Goal: Task Accomplishment & Management: Manage account settings

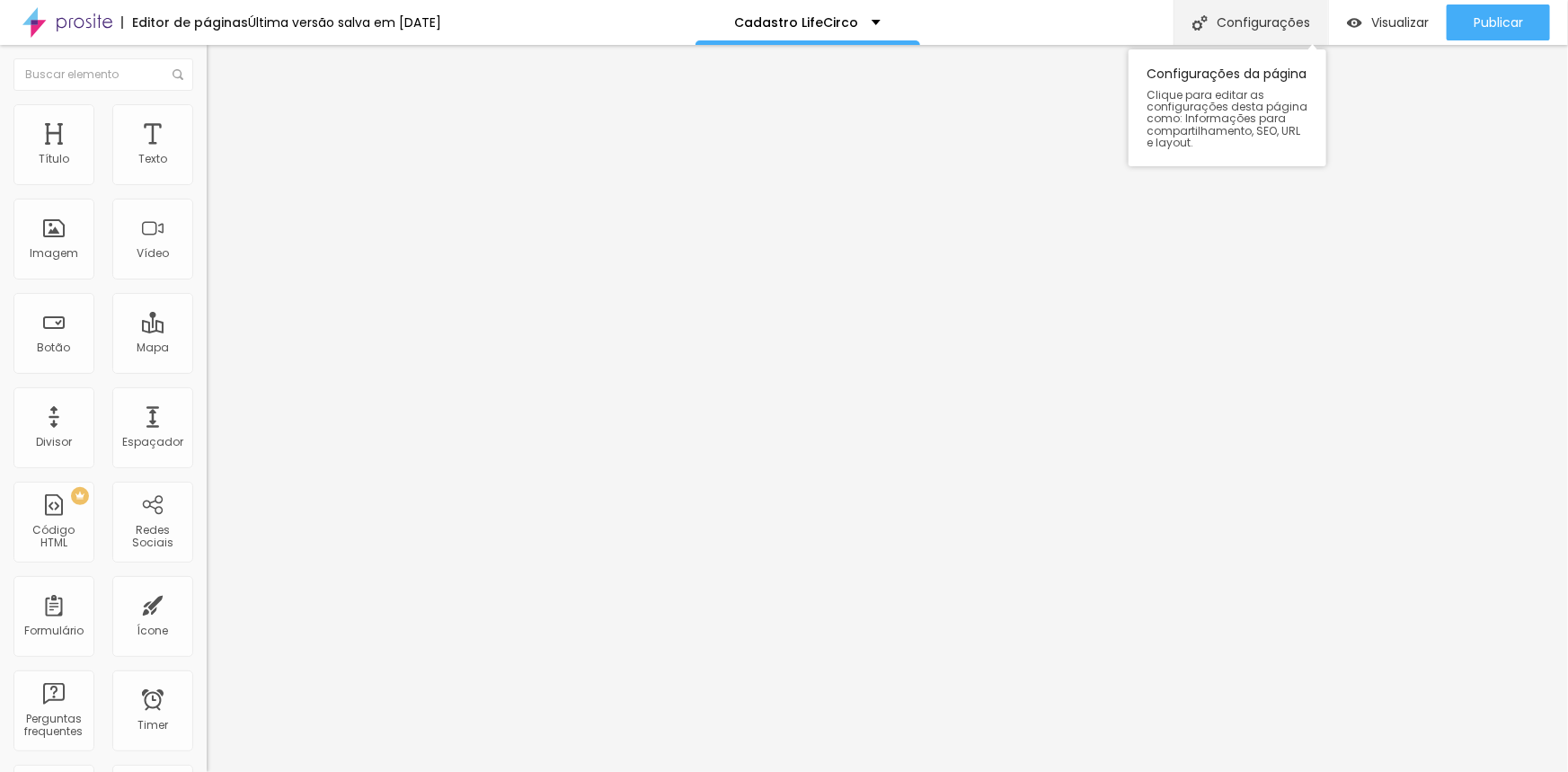
click at [1272, 27] on div "Configurações" at bounding box center [1250, 22] width 154 height 45
drag, startPoint x: 747, startPoint y: 187, endPoint x: 678, endPoint y: 188, distance: 69.0
type input "Cadastro CATAVENTO"
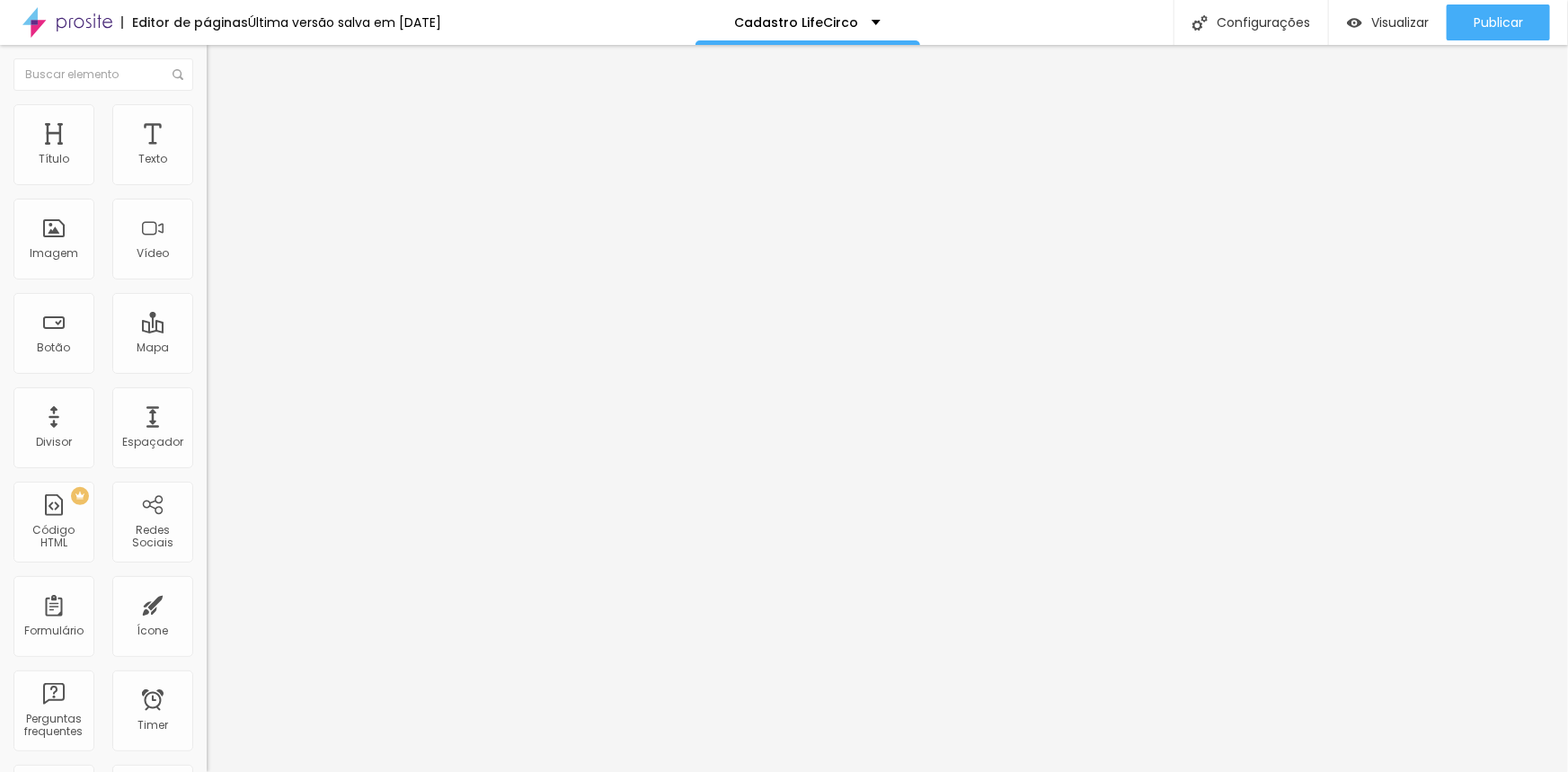
drag, startPoint x: 765, startPoint y: 188, endPoint x: 683, endPoint y: 173, distance: 83.4
drag, startPoint x: 1039, startPoint y: 487, endPoint x: 967, endPoint y: 483, distance: 72.1
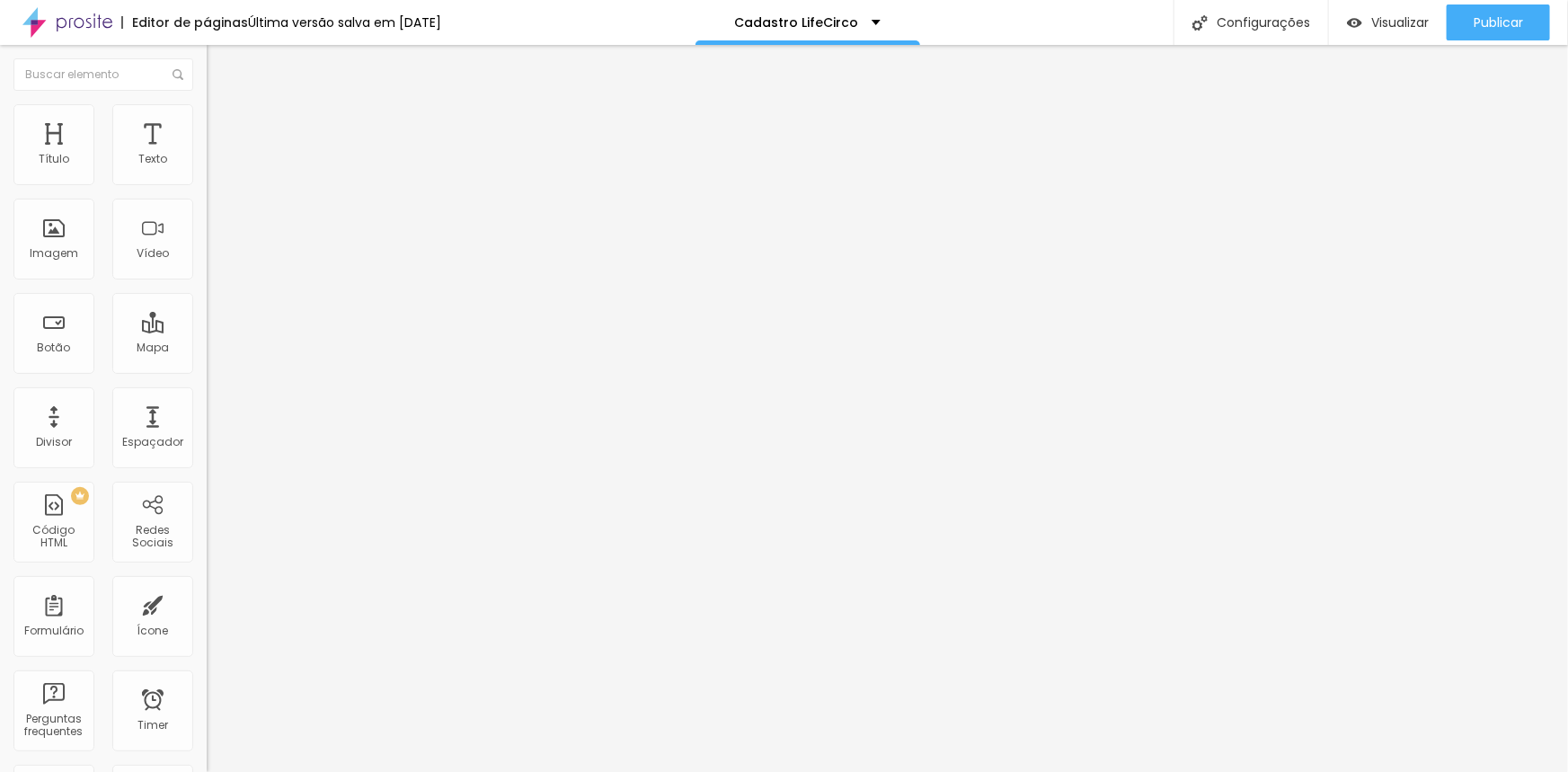
paste input "CATAVENTO"
type input "Studio Nanah D´Luize - Pacotes e Combos Fotográficos CATAVENTO"
drag, startPoint x: 1067, startPoint y: 408, endPoint x: 967, endPoint y: 386, distance: 102.4
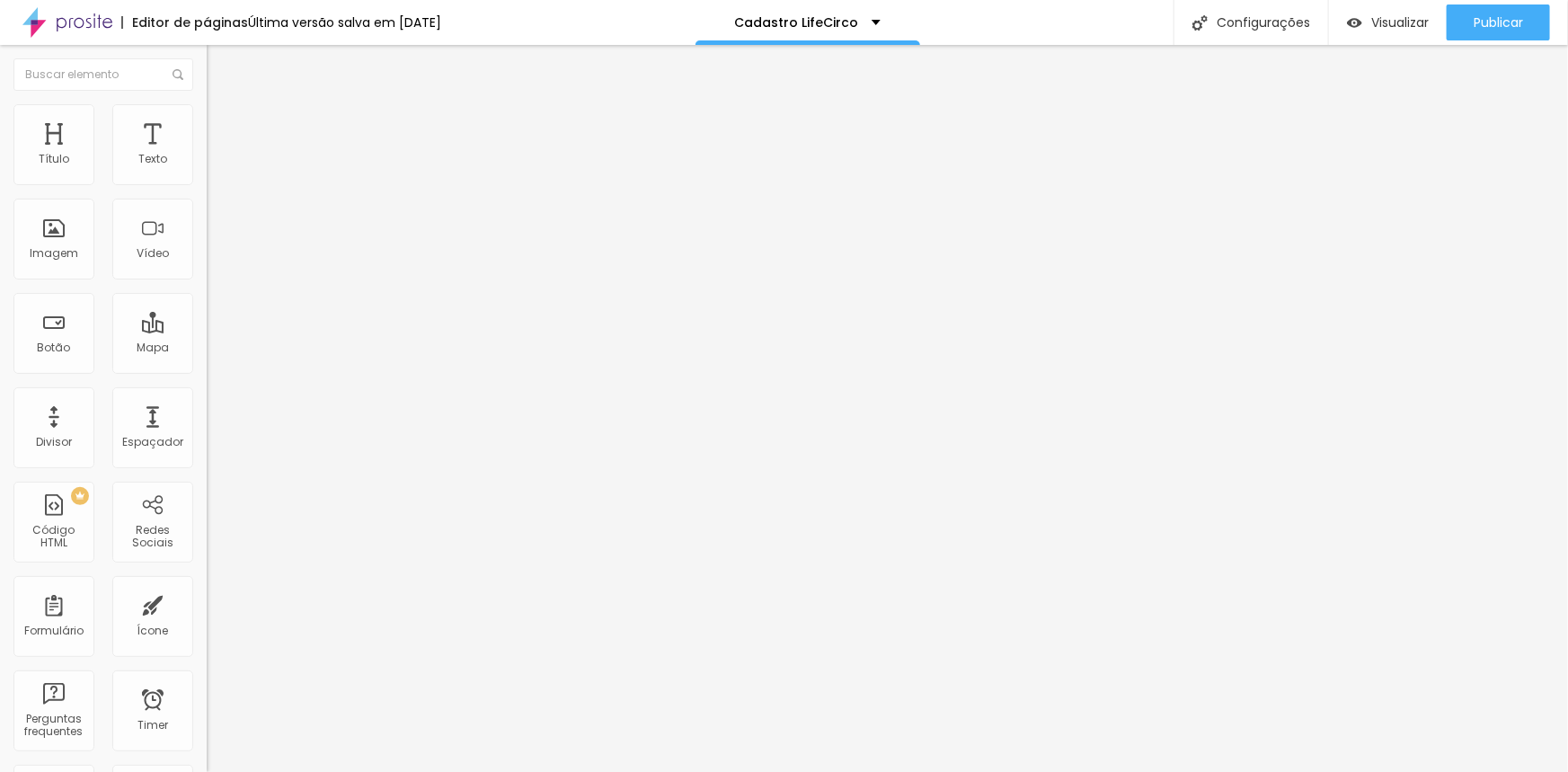
paste input "CATAVENTO"
type input "Studio Nanah D´Luize - Pacotes e Combos Fotográficos CATAVENTO"
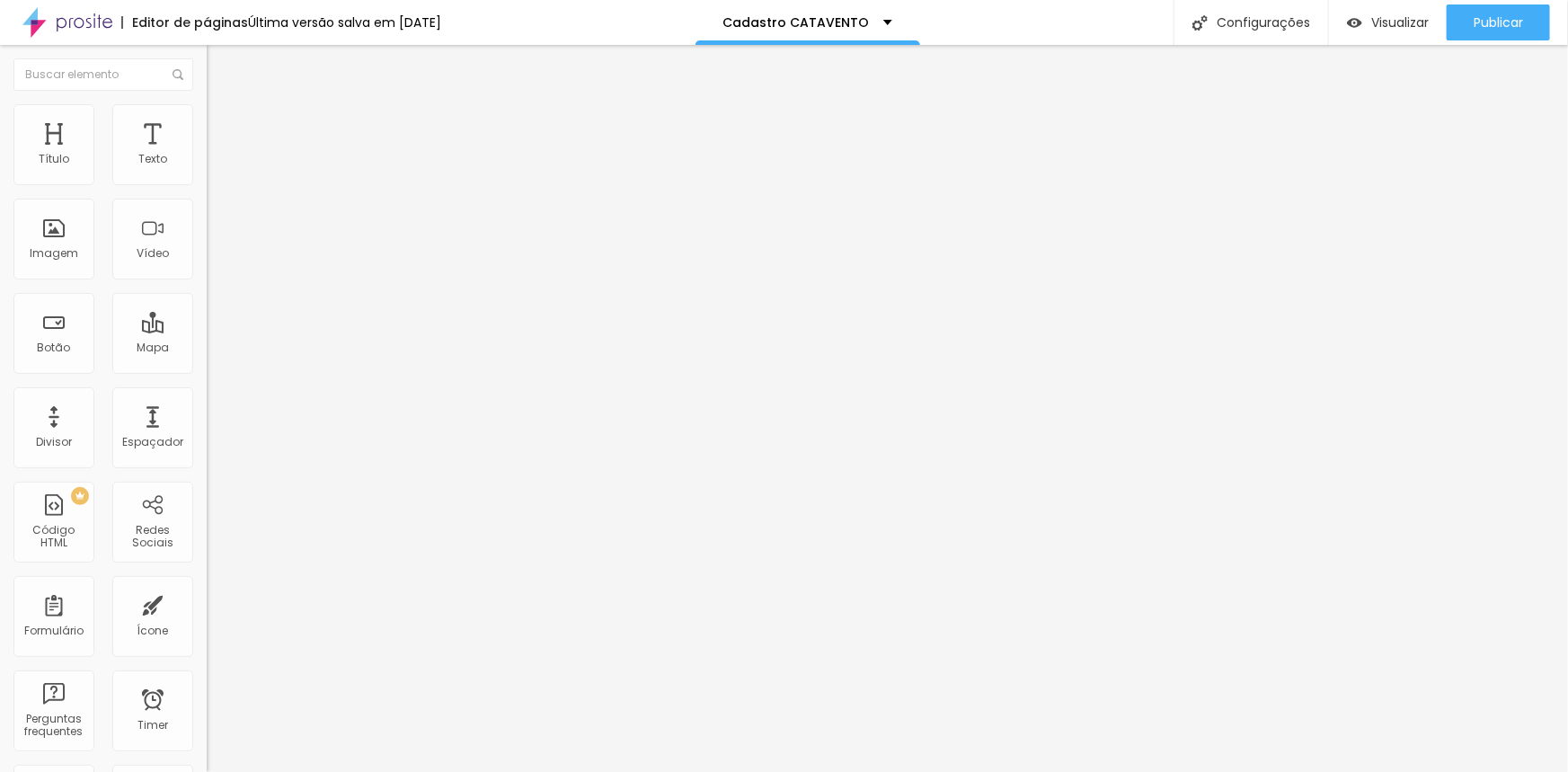
click at [207, 182] on div "LIFECIRCO" at bounding box center [309, 165] width 207 height 30
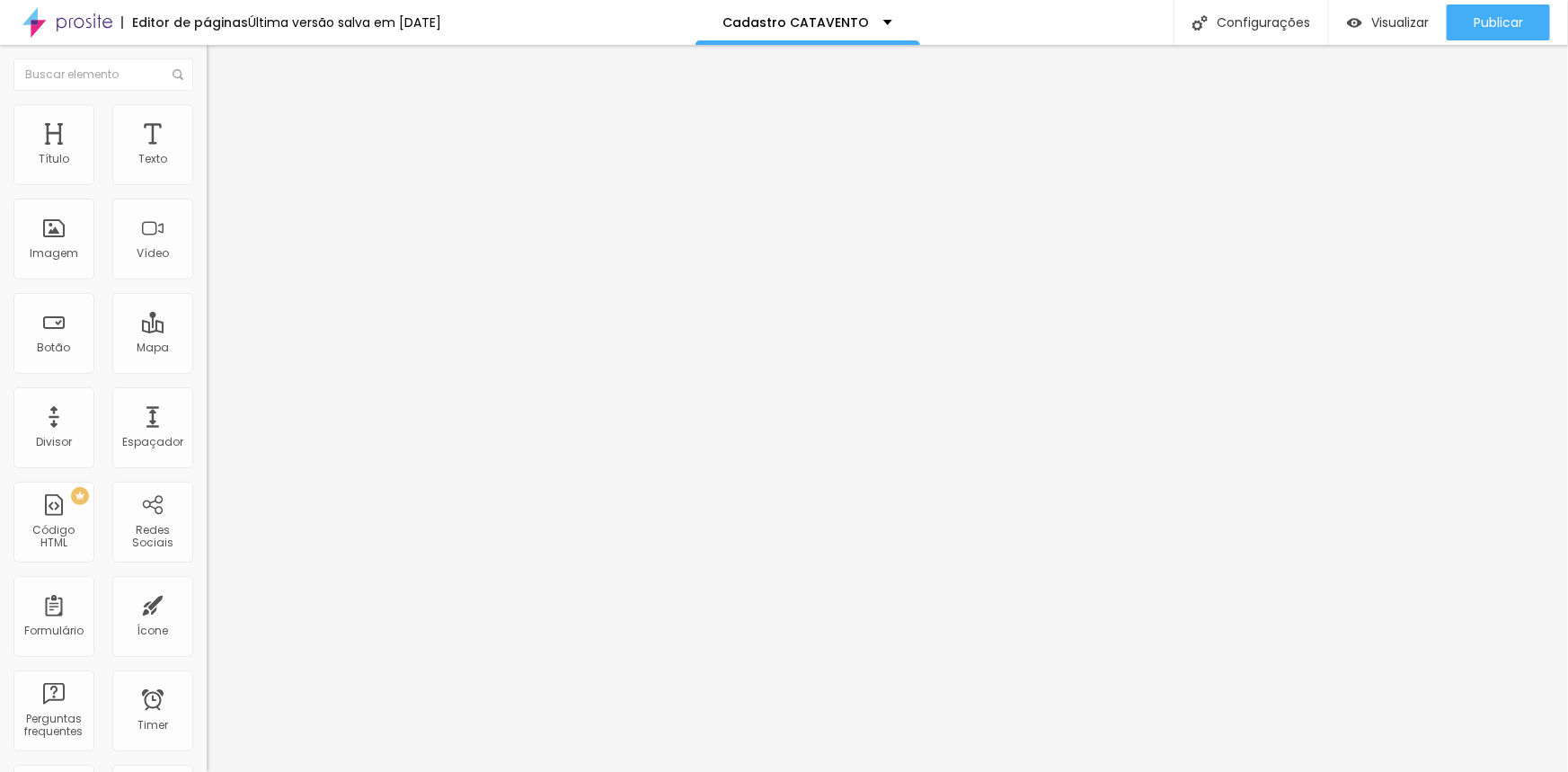
click at [207, 181] on span at bounding box center [212, 188] width 11 height 16
click at [218, 175] on div "LIFECIRCO" at bounding box center [310, 167] width 184 height 17
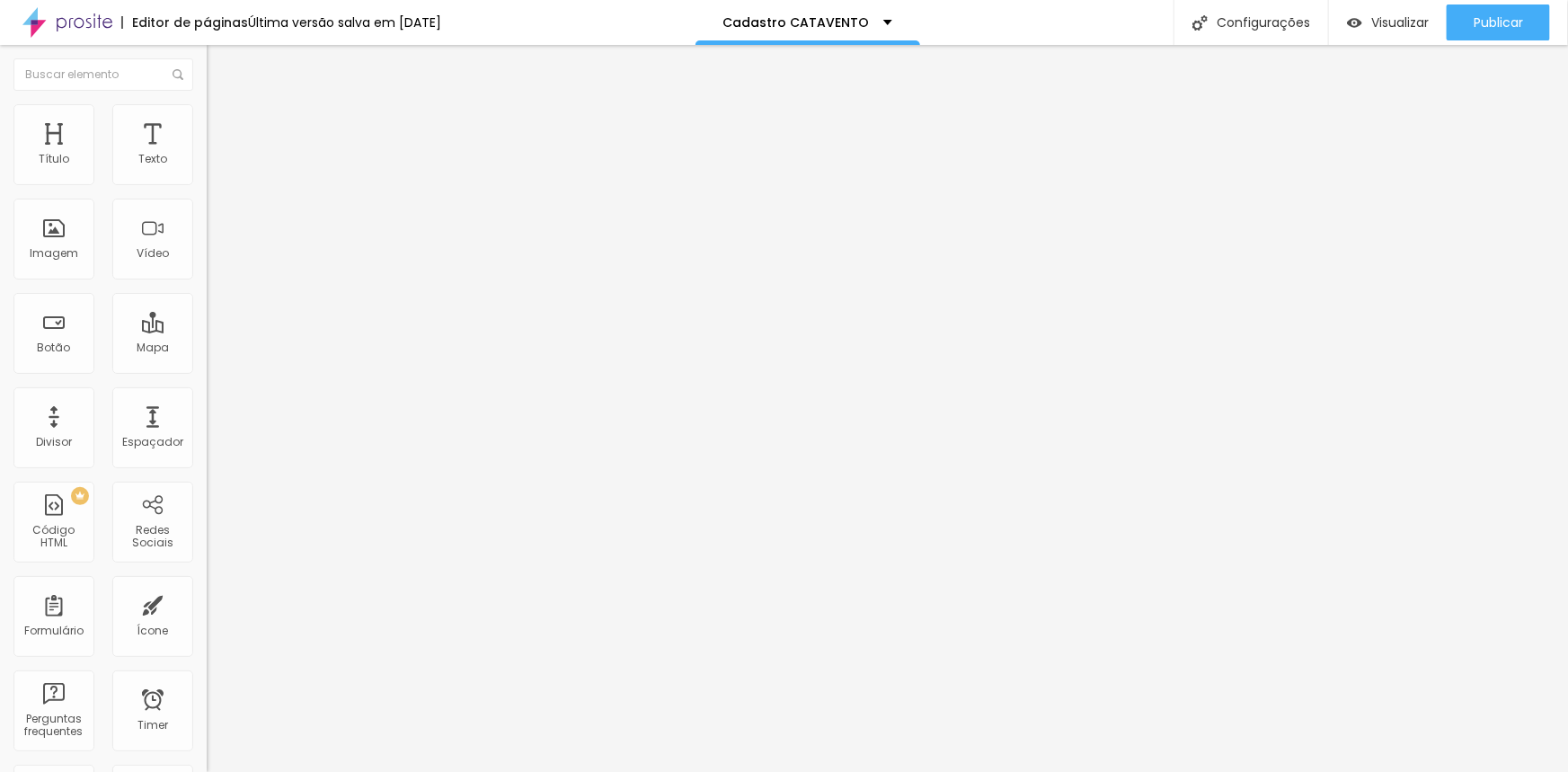
click at [207, 184] on img at bounding box center [212, 187] width 11 height 11
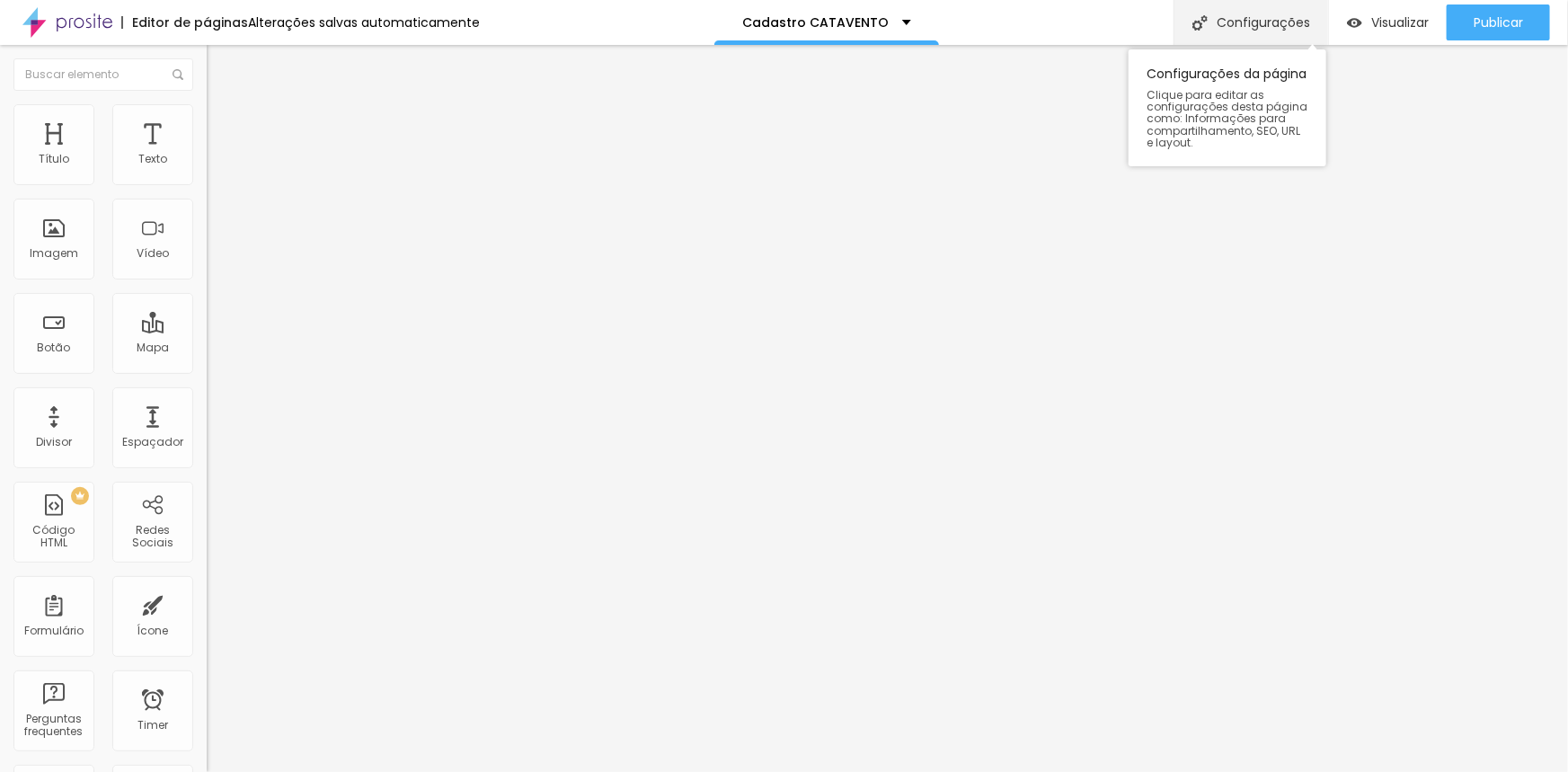
click at [1245, 21] on div "Configurações" at bounding box center [1250, 22] width 154 height 45
drag, startPoint x: 763, startPoint y: 192, endPoint x: 682, endPoint y: 171, distance: 83.7
drag, startPoint x: 745, startPoint y: 174, endPoint x: 678, endPoint y: 192, distance: 69.4
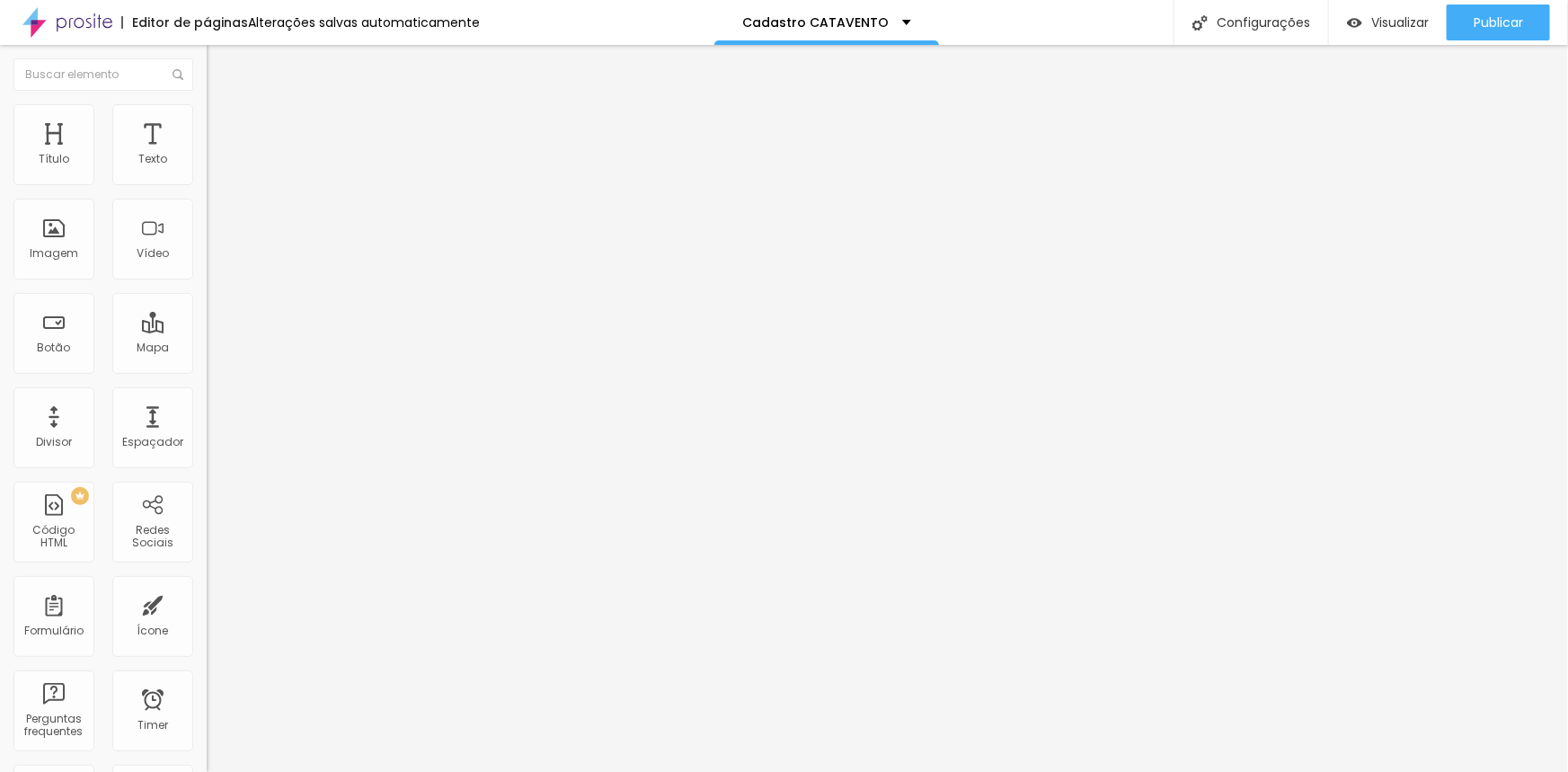
type input "Cadastro LifeCirco"
drag, startPoint x: 1051, startPoint y: 476, endPoint x: 960, endPoint y: 472, distance: 91.1
paste input "LifeCirco"
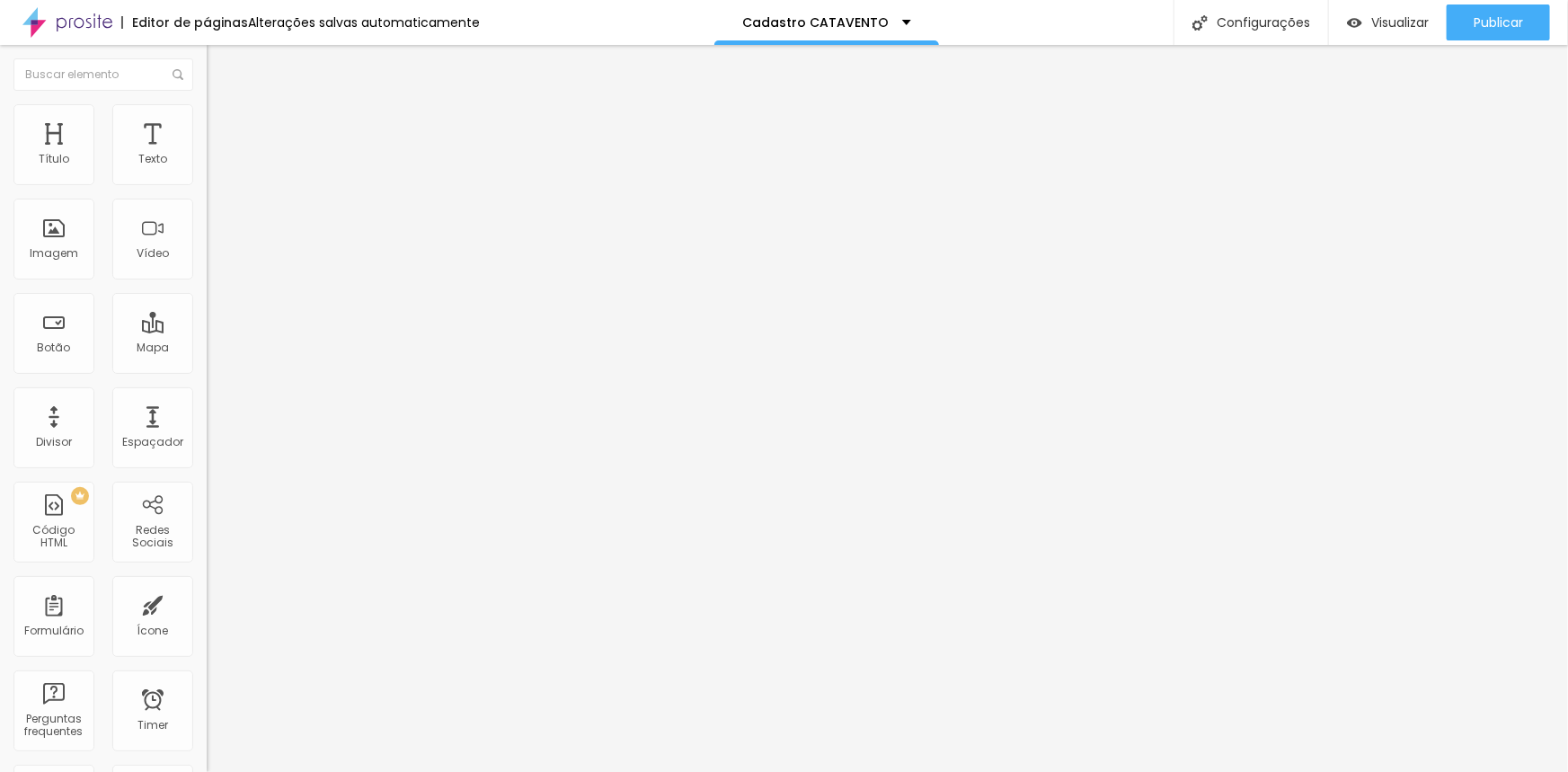
type input "Studio Nanah D´Luize - Pacotes e Combos Fotográficos LifeCirco"
drag, startPoint x: 1034, startPoint y: 395, endPoint x: 960, endPoint y: 396, distance: 74.0
paste input "LifeCirco"
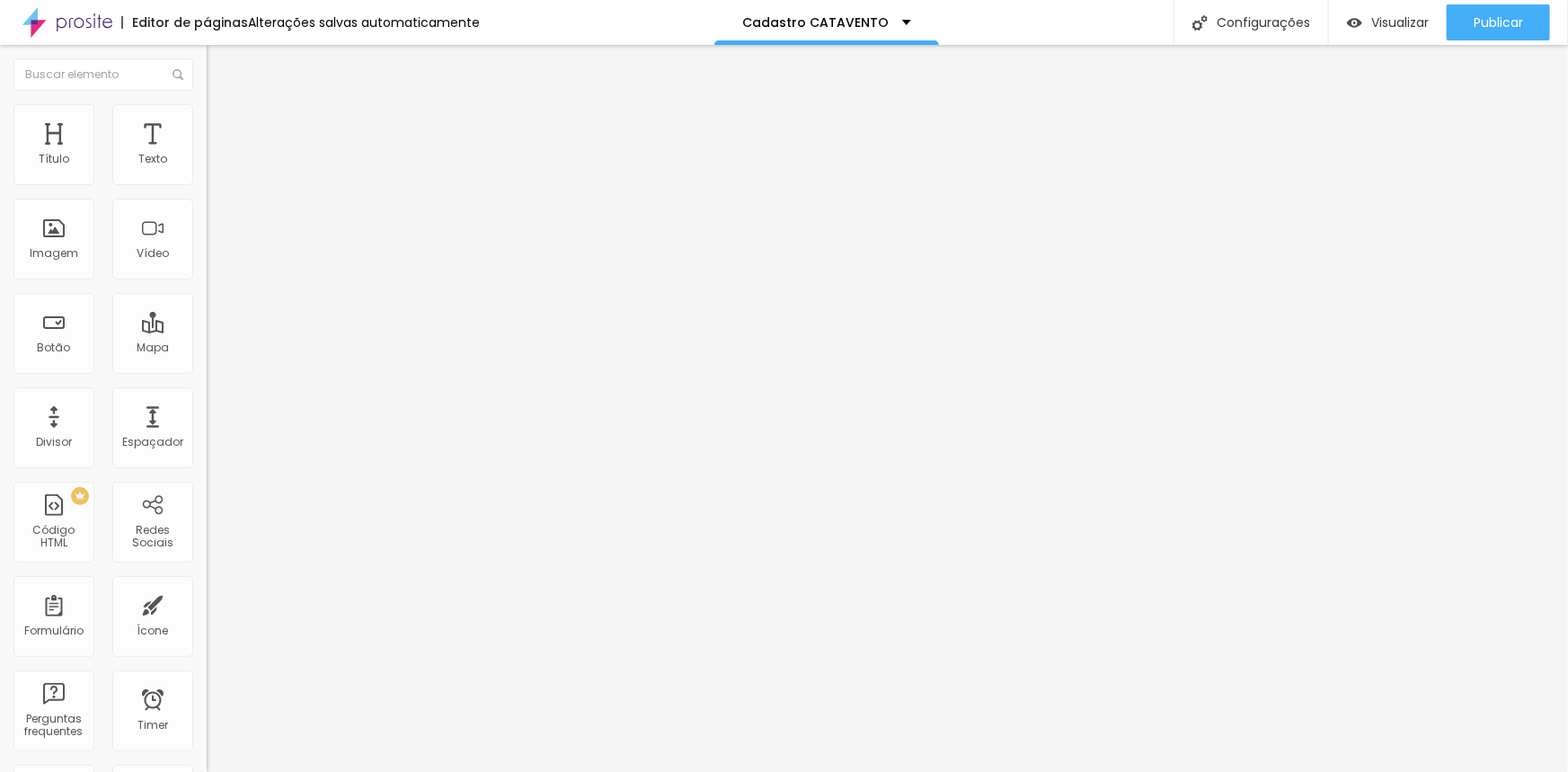
type input "Studio Nanah D´Luize - Pacotes e Combos Fotográficos LifeCirco"
click at [1489, 26] on span "Publicar" at bounding box center [1498, 23] width 50 height 15
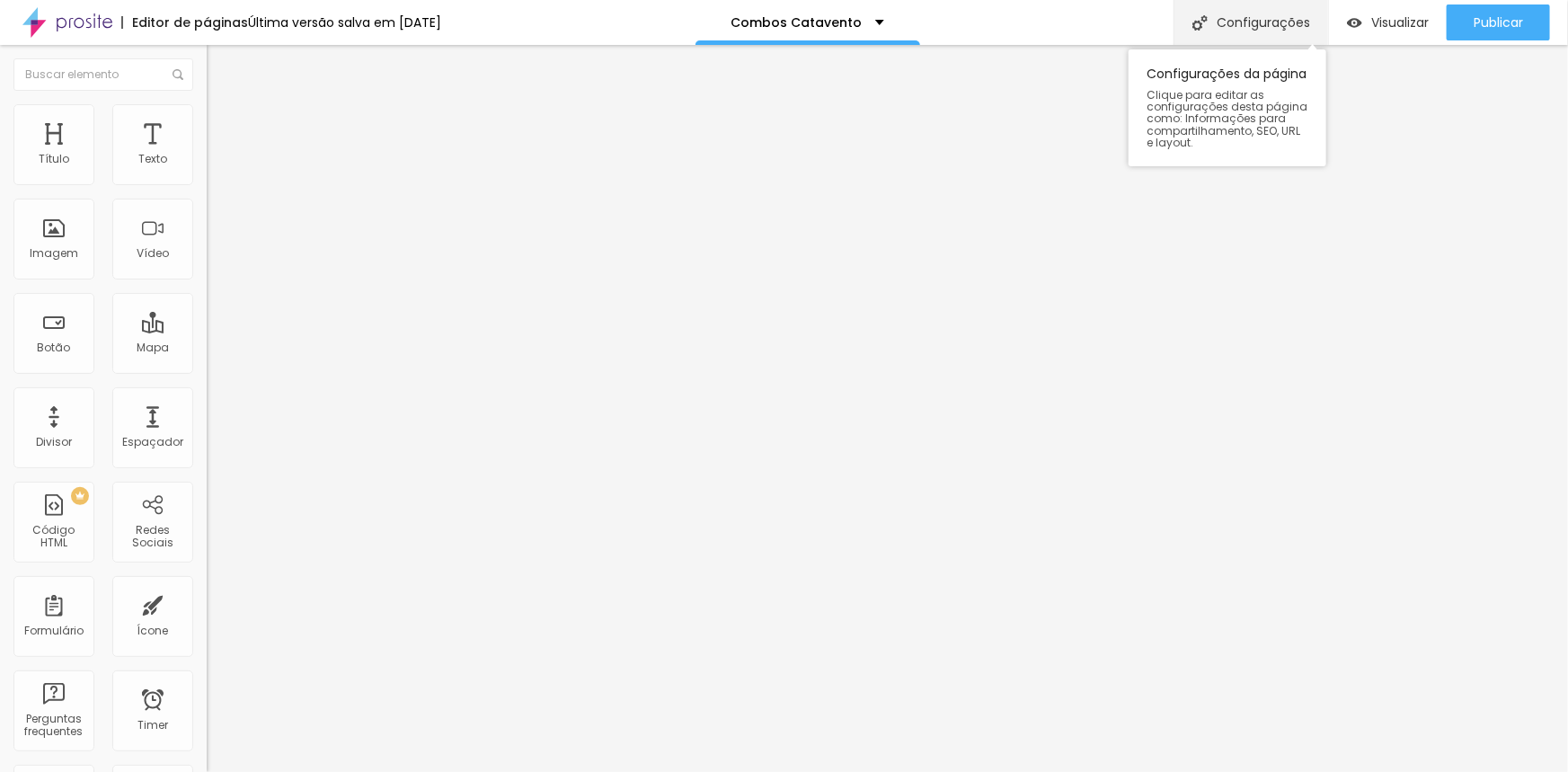
click at [1266, 18] on div "Configurações" at bounding box center [1250, 22] width 154 height 45
drag, startPoint x: 775, startPoint y: 198, endPoint x: 678, endPoint y: 198, distance: 97.0
